Goal: Task Accomplishment & Management: Complete application form

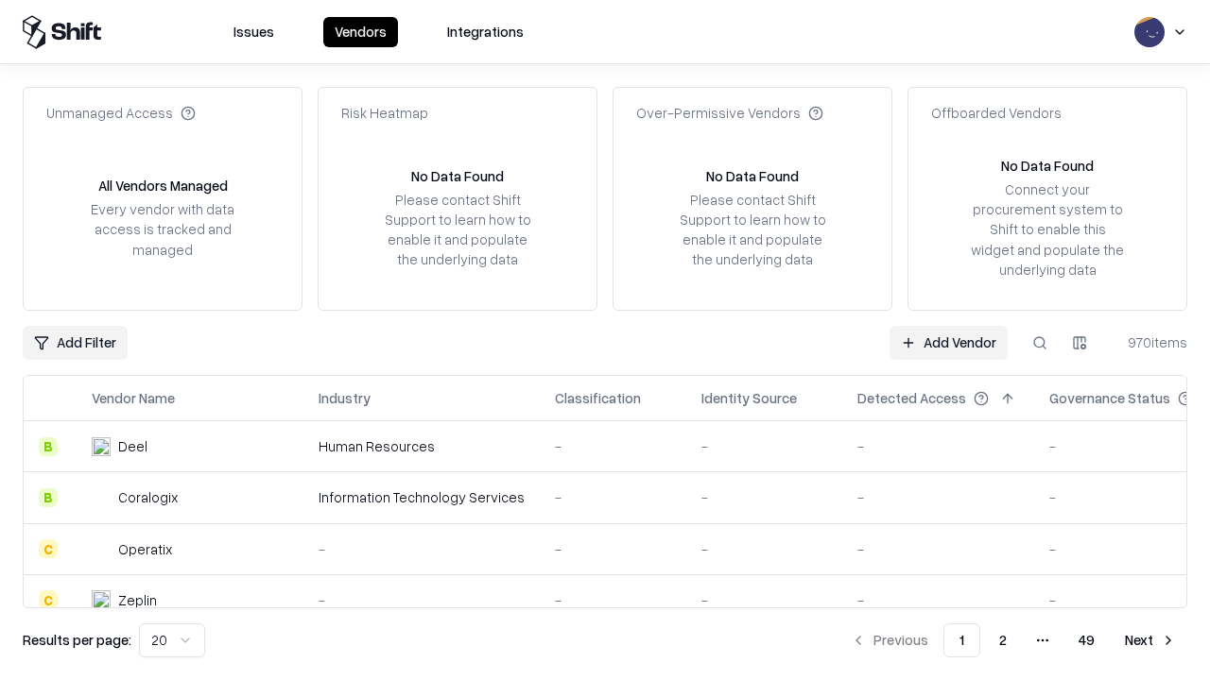
click at [948, 342] on link "Add Vendor" at bounding box center [948, 343] width 118 height 34
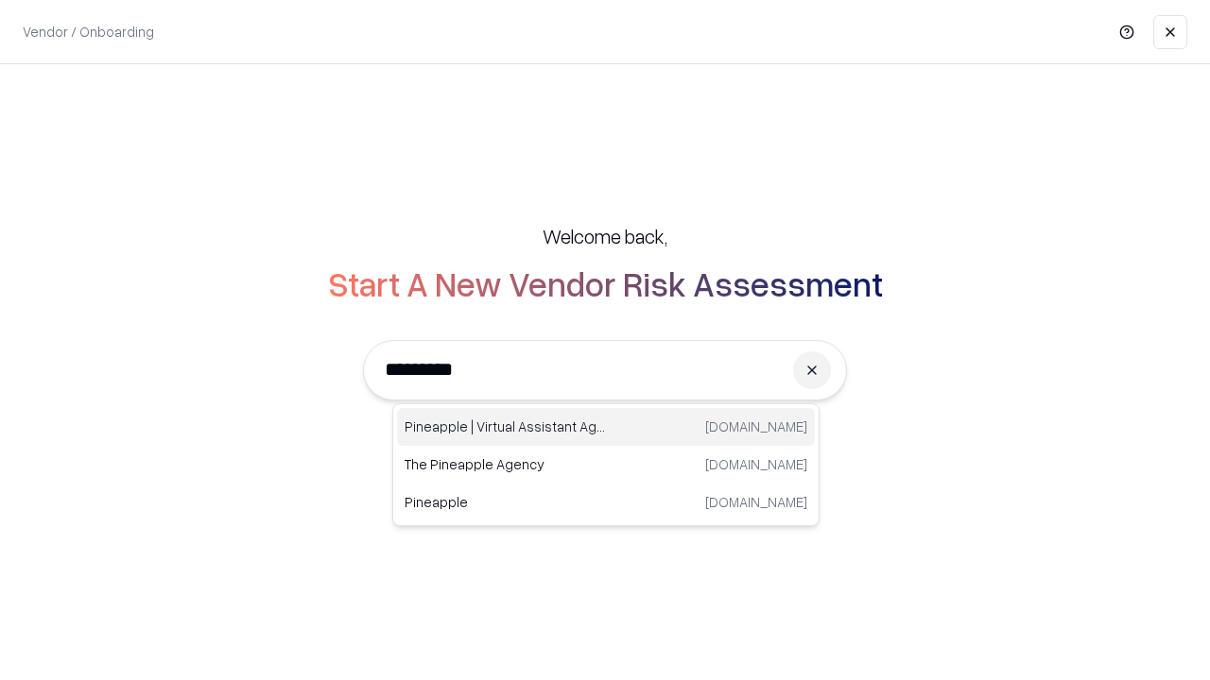
click at [606, 427] on div "Pineapple | Virtual Assistant Agency [DOMAIN_NAME]" at bounding box center [606, 427] width 418 height 38
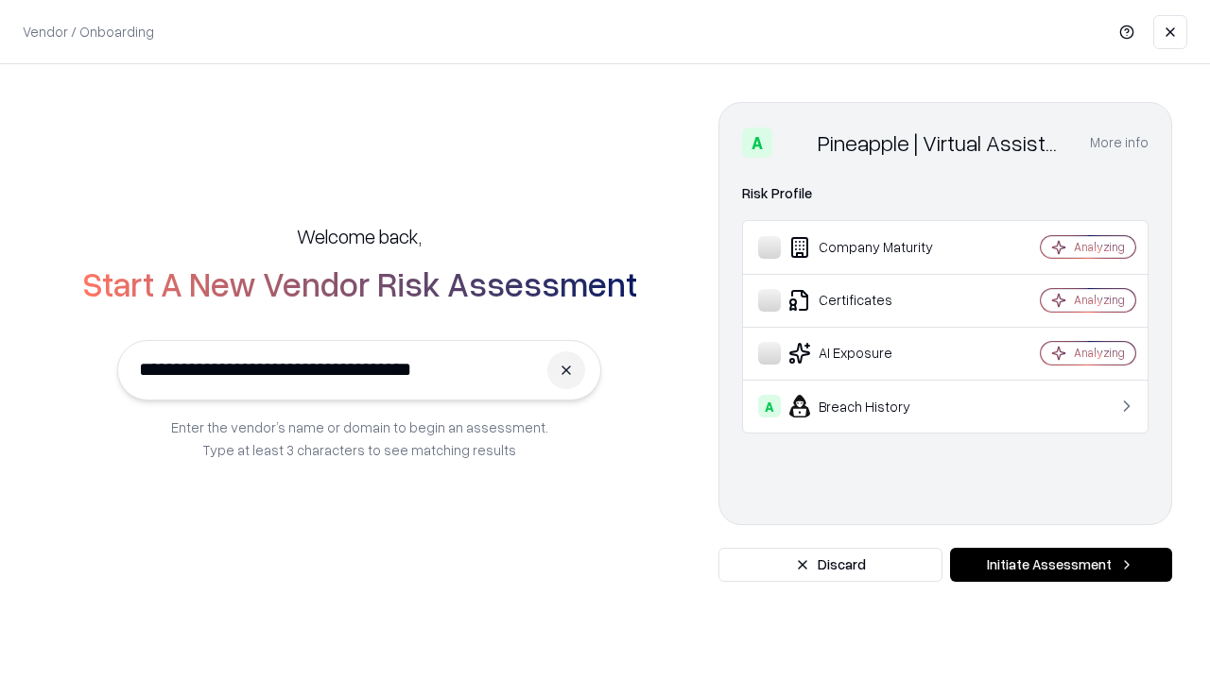
type input "**********"
click at [1060, 565] on button "Initiate Assessment" at bounding box center [1061, 565] width 222 height 34
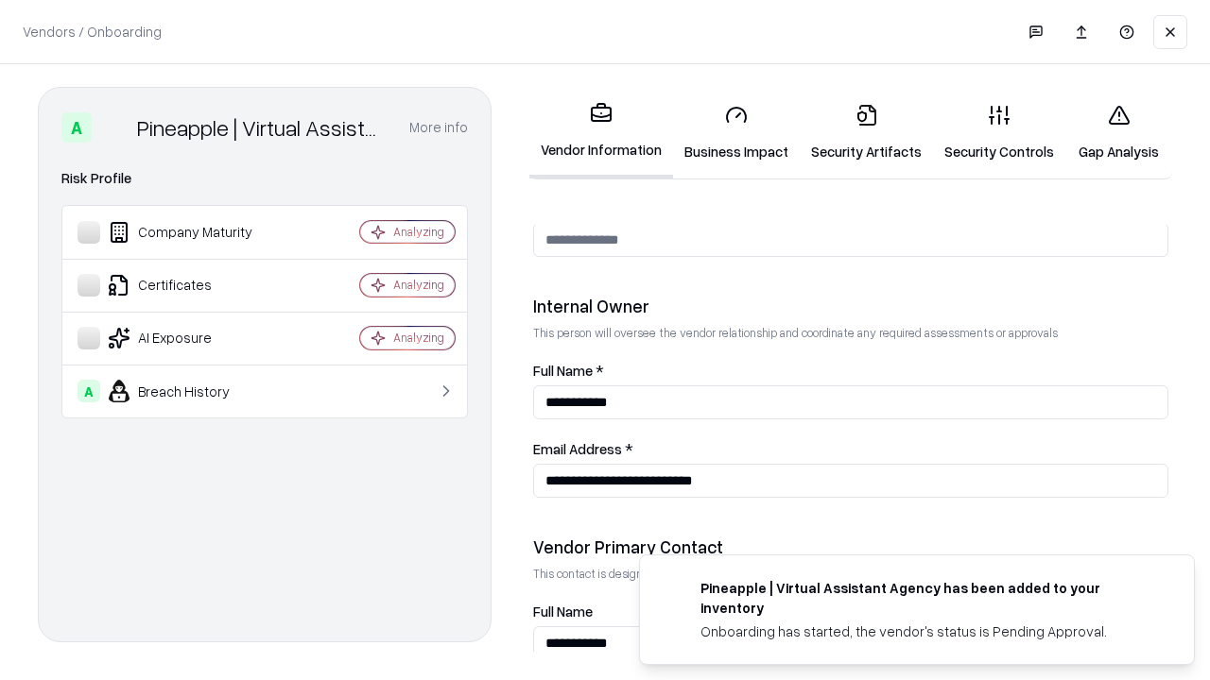
scroll to position [979, 0]
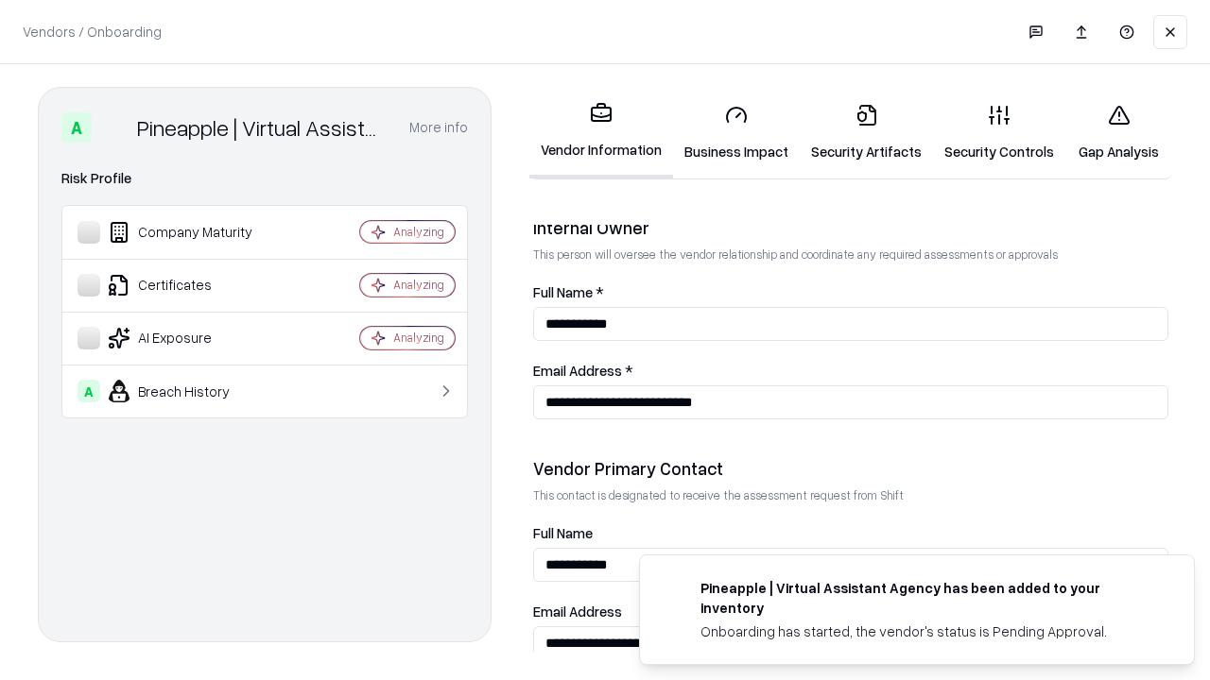
click at [736, 132] on link "Business Impact" at bounding box center [736, 133] width 127 height 88
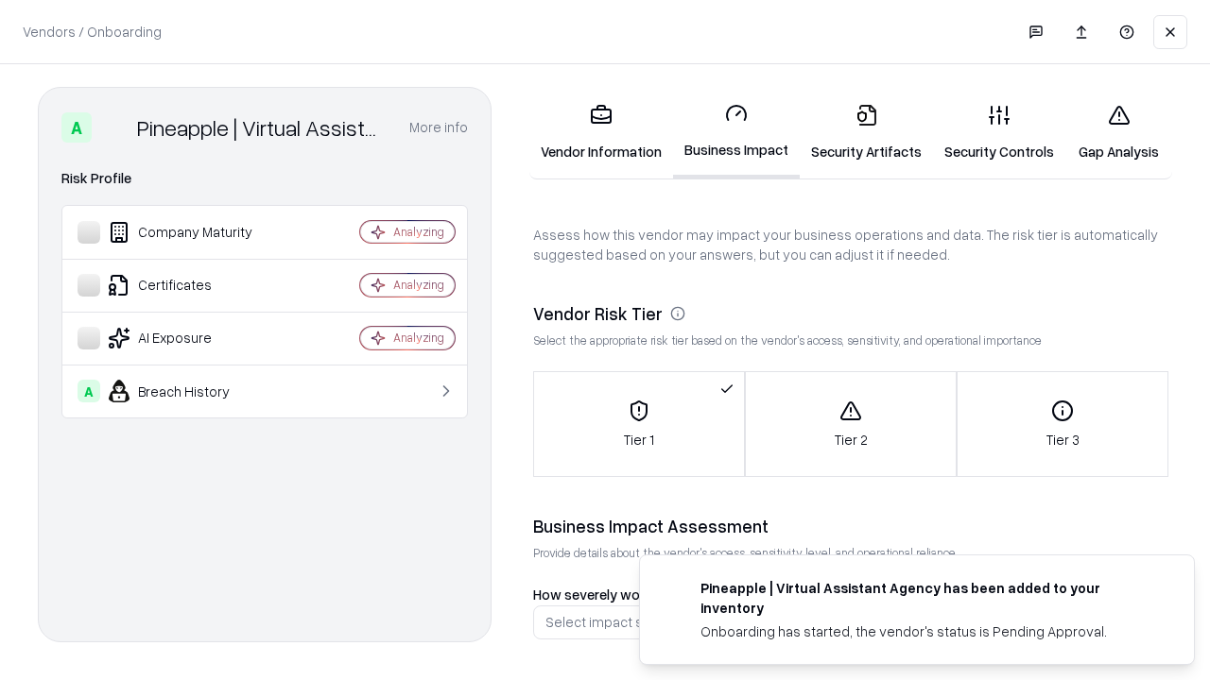
click at [866, 132] on link "Security Artifacts" at bounding box center [866, 133] width 133 height 88
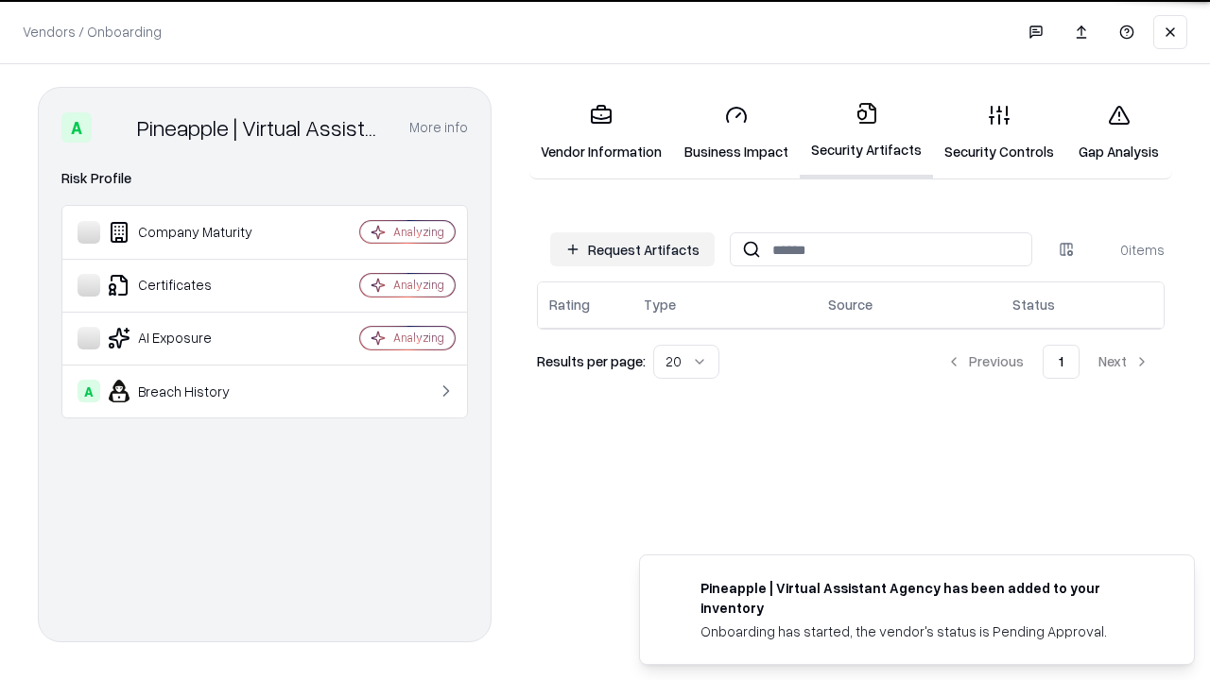
click at [632, 249] on button "Request Artifacts" at bounding box center [632, 250] width 164 height 34
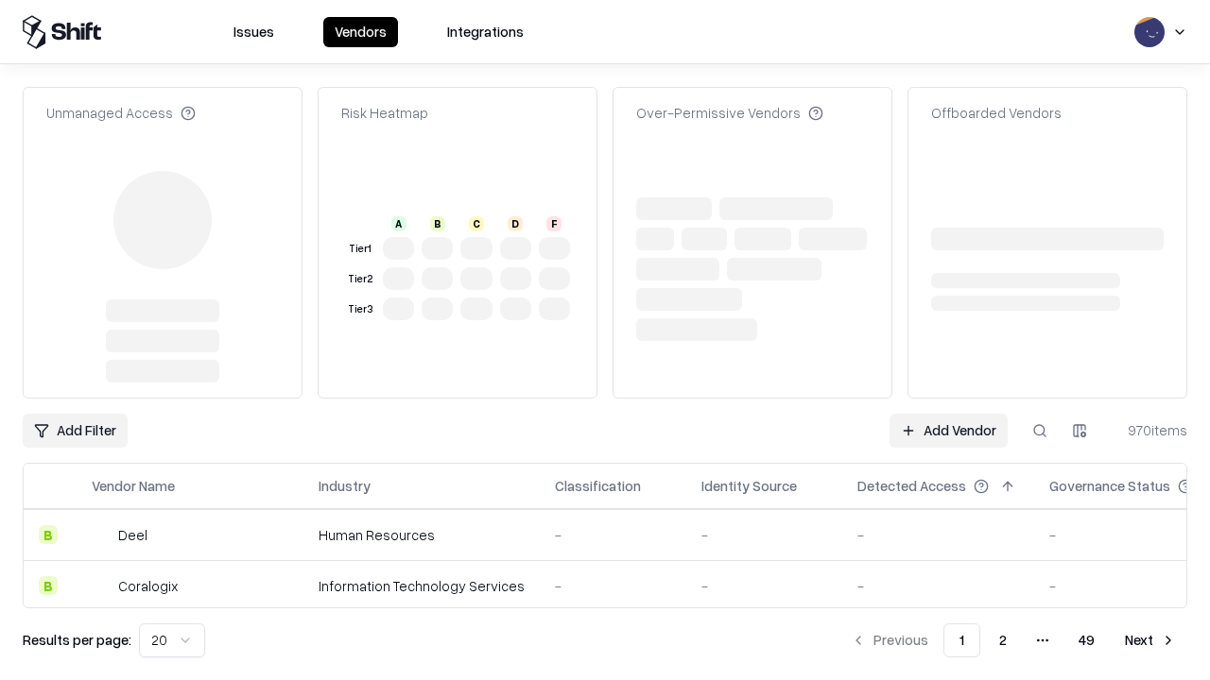
click at [948, 414] on link "Add Vendor" at bounding box center [948, 431] width 118 height 34
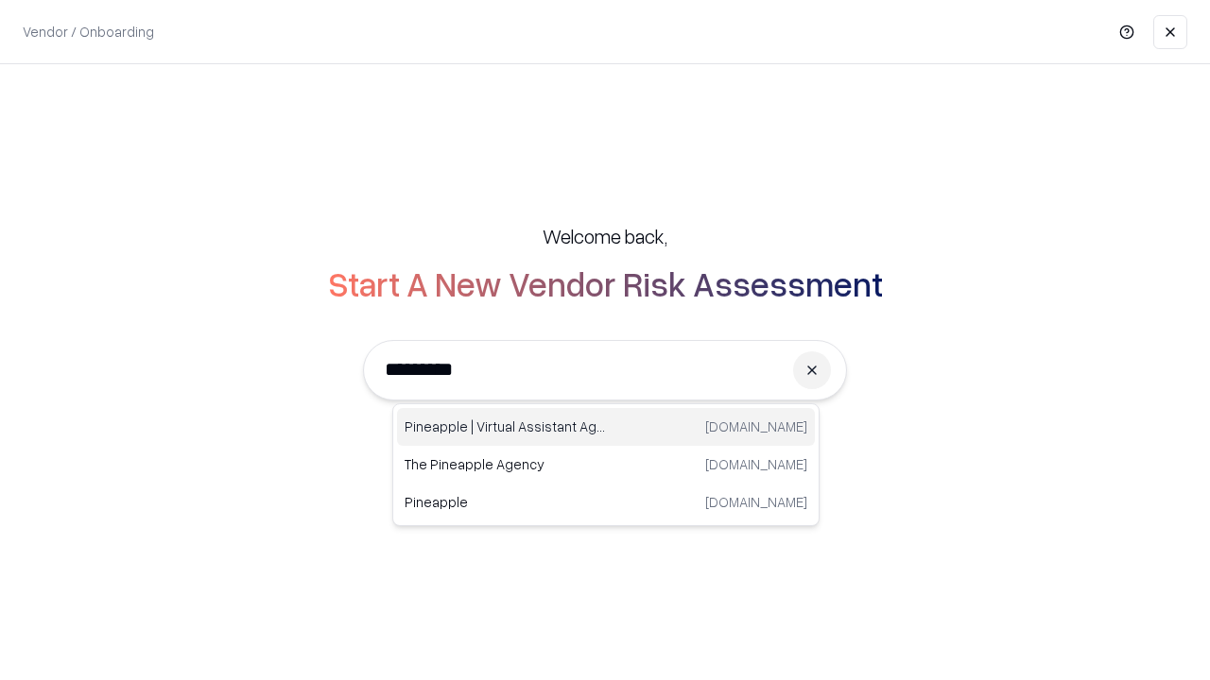
click at [606, 427] on div "Pineapple | Virtual Assistant Agency [DOMAIN_NAME]" at bounding box center [606, 427] width 418 height 38
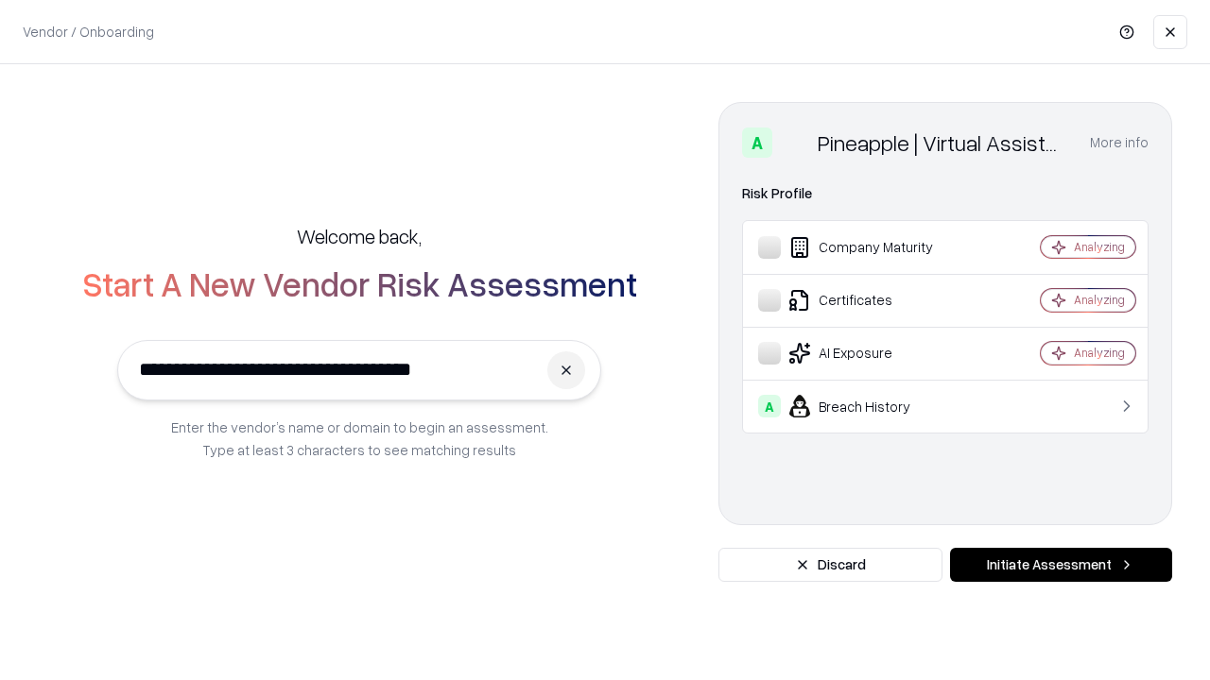
type input "**********"
click at [1060, 565] on button "Initiate Assessment" at bounding box center [1061, 565] width 222 height 34
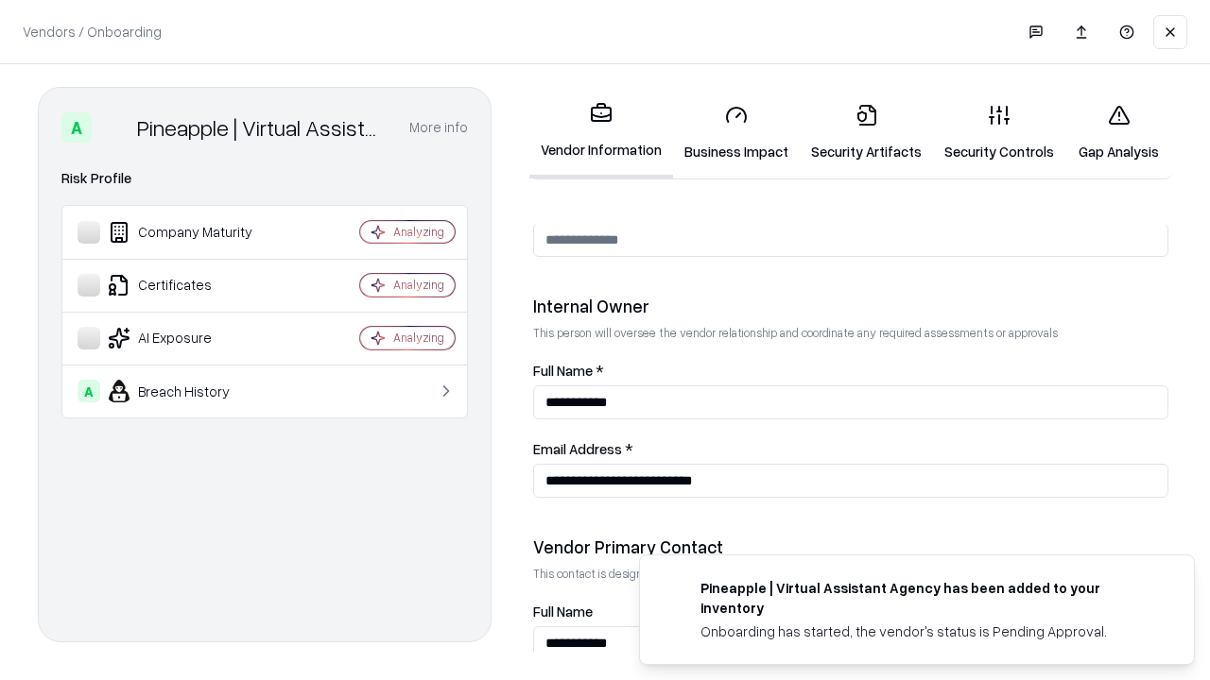
scroll to position [979, 0]
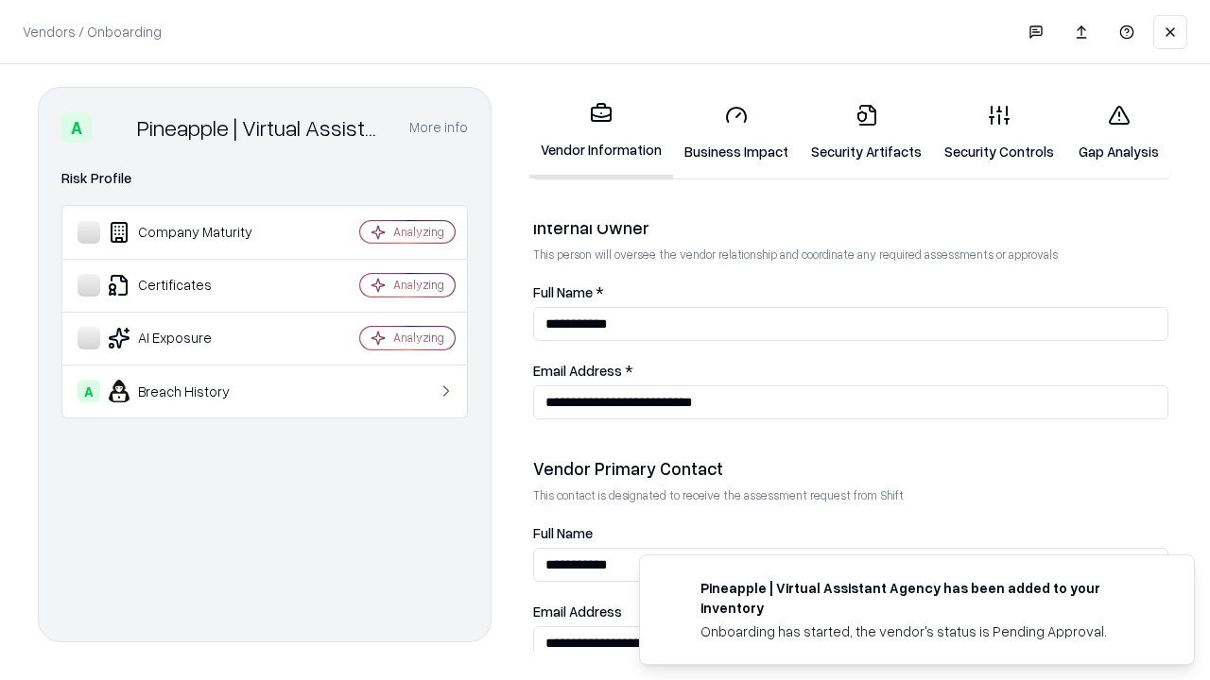
click at [1118, 132] on link "Gap Analysis" at bounding box center [1118, 133] width 107 height 88
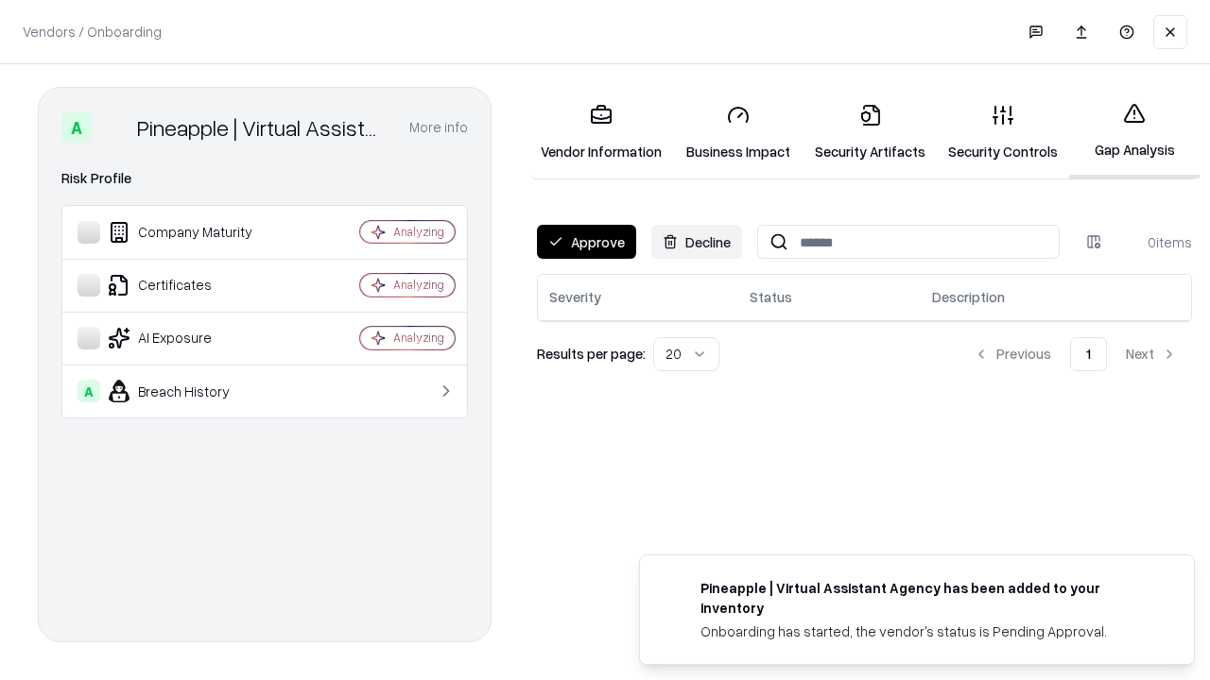
click at [586, 242] on button "Approve" at bounding box center [586, 242] width 99 height 34
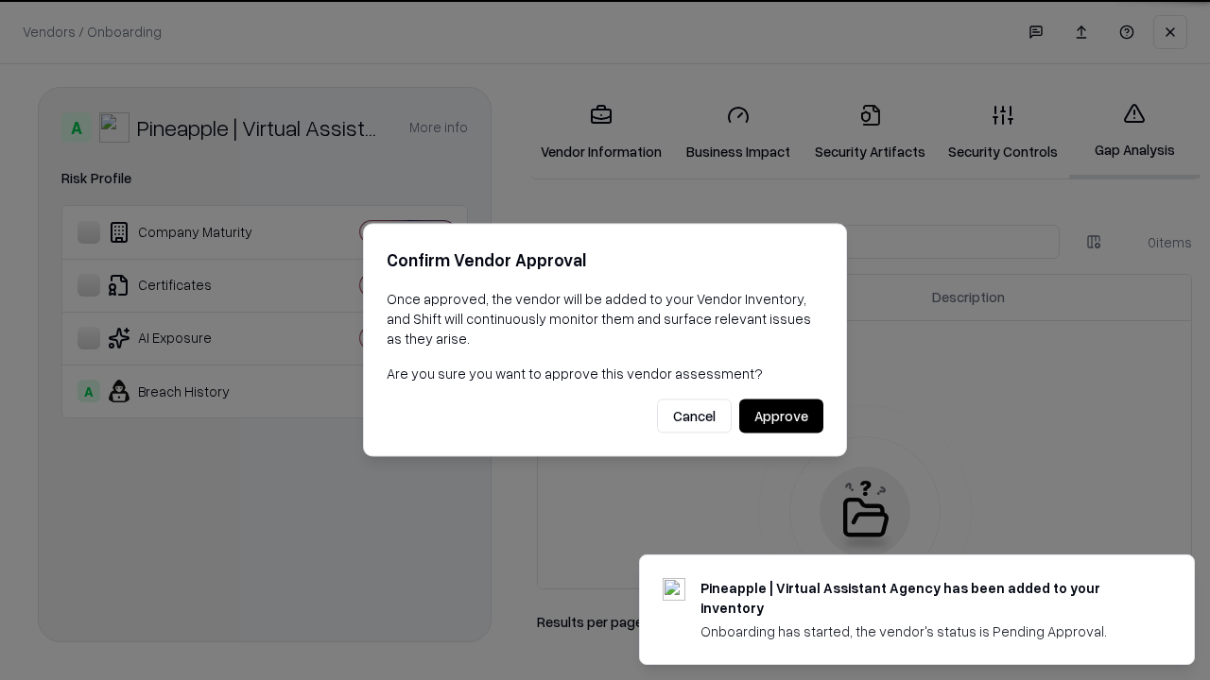
click at [781, 416] on button "Approve" at bounding box center [781, 417] width 84 height 34
